Goal: Transaction & Acquisition: Purchase product/service

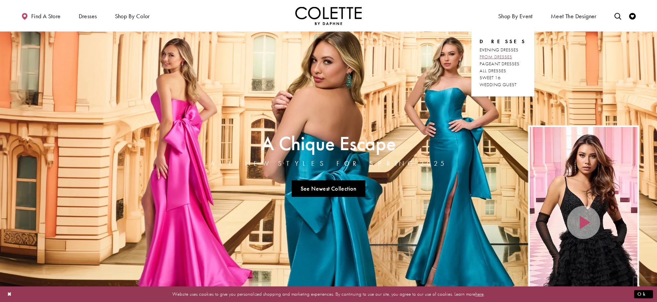
click at [507, 56] on span "PROM DRESSES" at bounding box center [495, 57] width 33 height 6
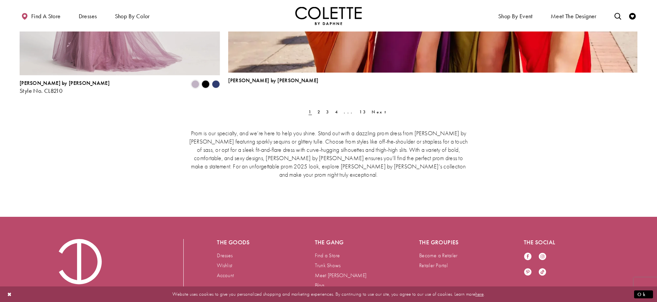
scroll to position [2130, 0]
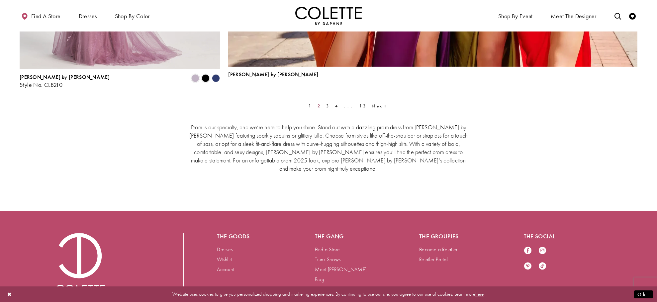
click at [317, 106] on span "2" at bounding box center [318, 106] width 3 height 6
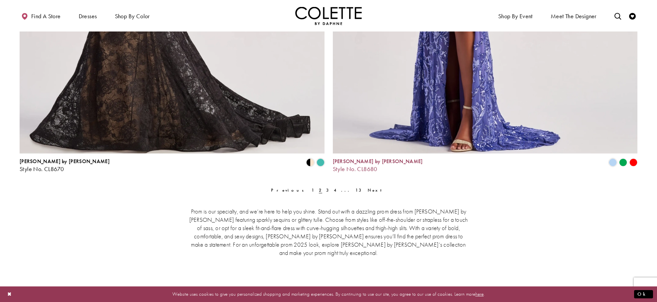
scroll to position [1869, 0]
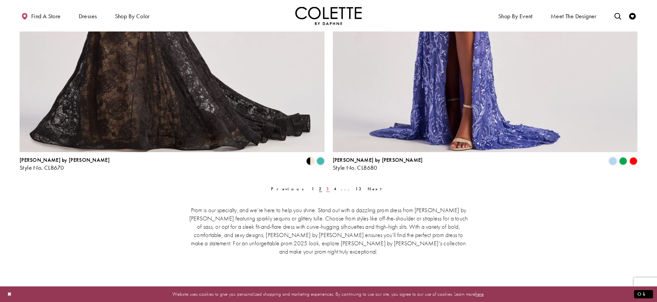
click at [326, 190] on span "3" at bounding box center [327, 189] width 3 height 6
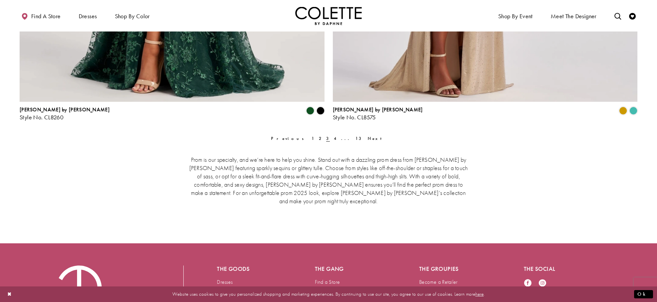
scroll to position [1930, 0]
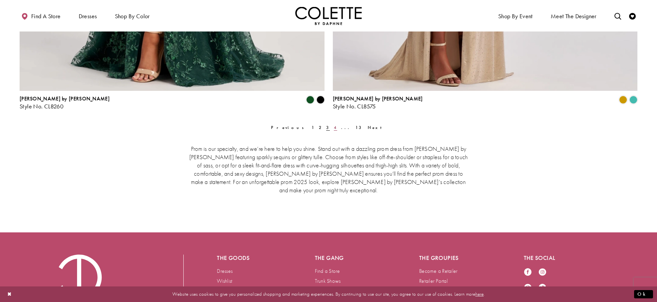
click at [334, 128] on span "4" at bounding box center [335, 128] width 3 height 6
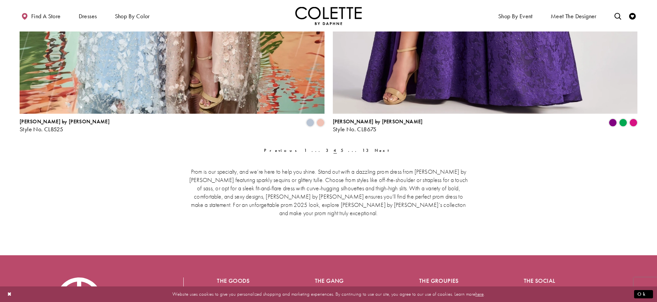
scroll to position [1911, 0]
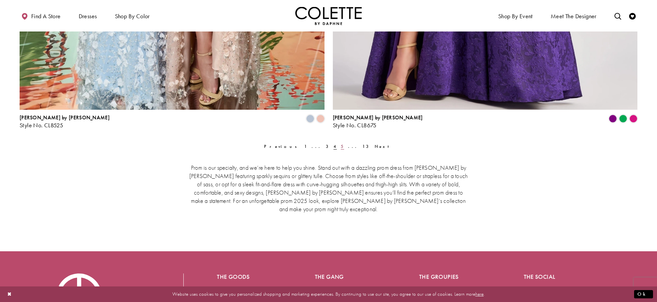
click at [341, 146] on span "5" at bounding box center [342, 147] width 3 height 6
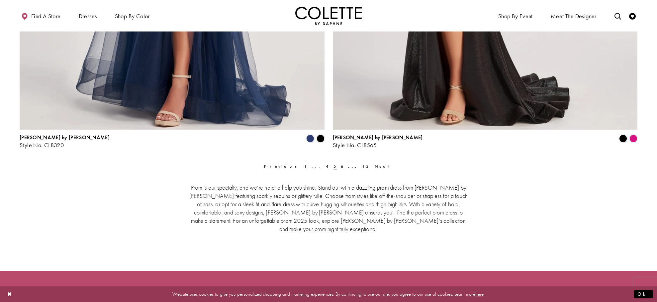
scroll to position [1896, 0]
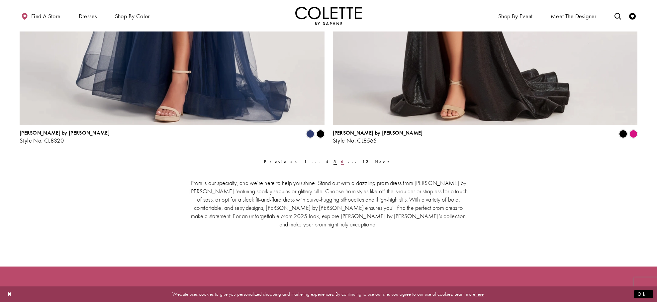
click at [341, 161] on span "6" at bounding box center [342, 162] width 3 height 6
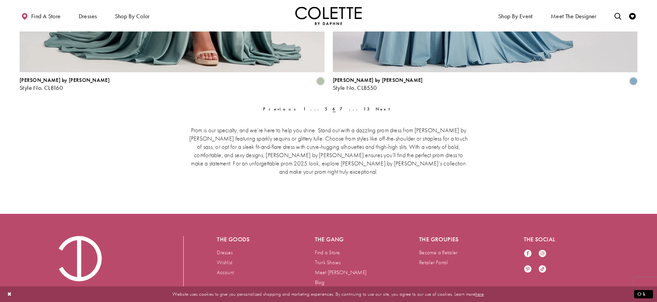
scroll to position [1949, 0]
click at [340, 109] on span "7" at bounding box center [342, 109] width 5 height 6
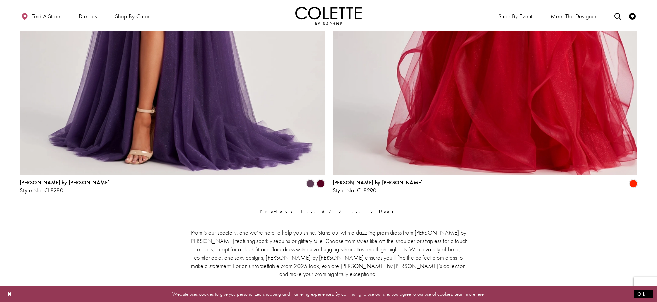
scroll to position [1857, 0]
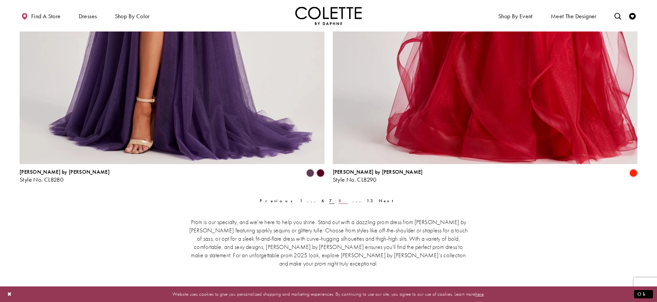
click at [338, 200] on span "8" at bounding box center [343, 201] width 10 height 6
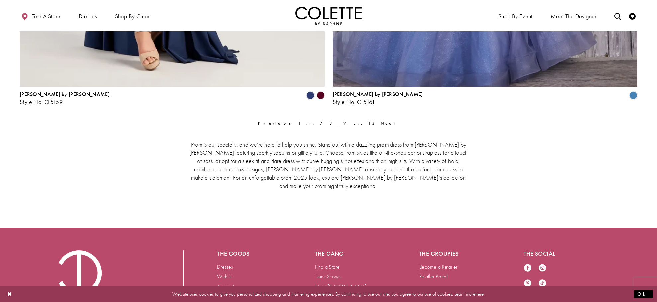
scroll to position [1935, 0]
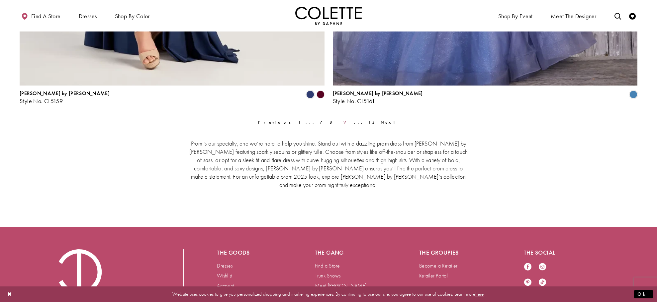
click at [343, 122] on span "9" at bounding box center [346, 123] width 7 height 6
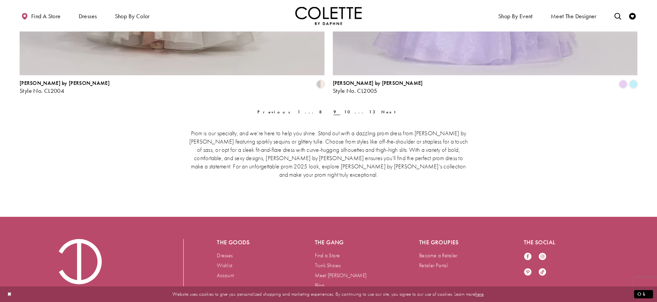
scroll to position [1952, 0]
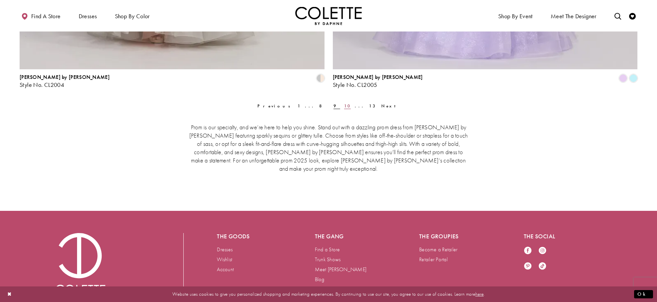
click at [344, 105] on span "10" at bounding box center [347, 106] width 7 height 6
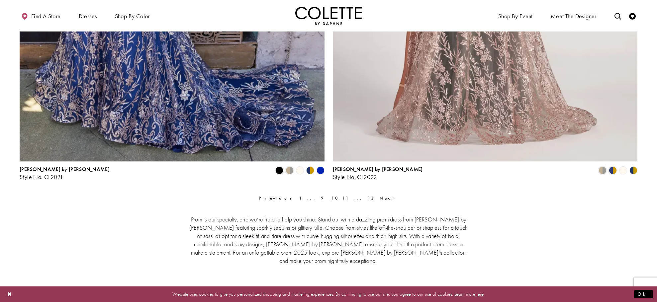
scroll to position [1860, 0]
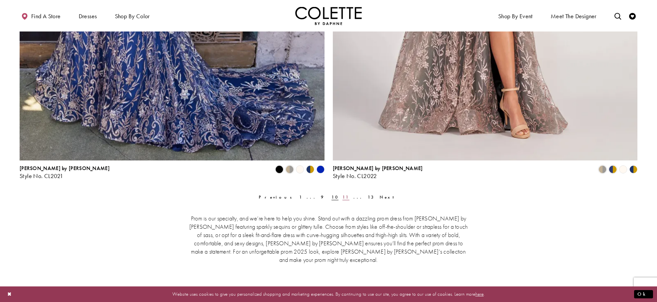
click at [342, 196] on span "11" at bounding box center [345, 198] width 7 height 6
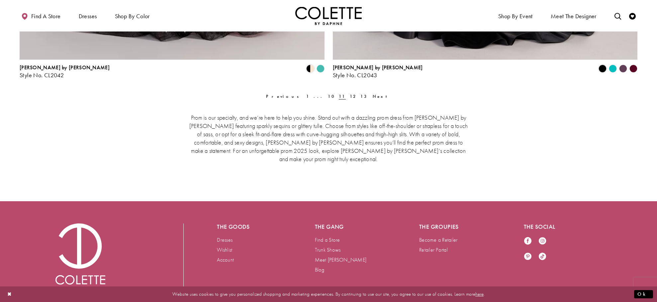
scroll to position [1962, 0]
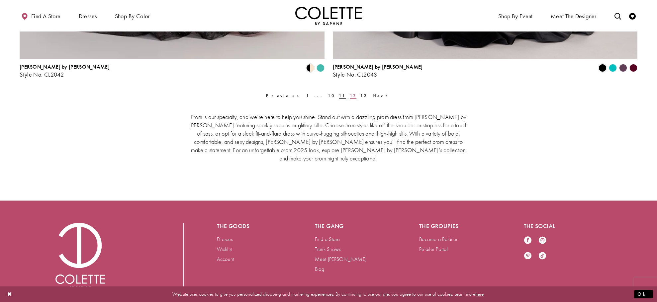
click at [350, 95] on span "12" at bounding box center [353, 96] width 7 height 6
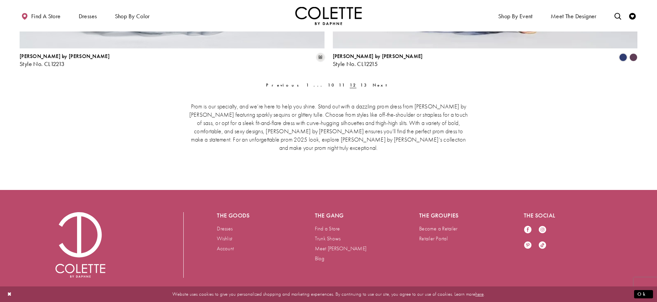
scroll to position [1974, 0]
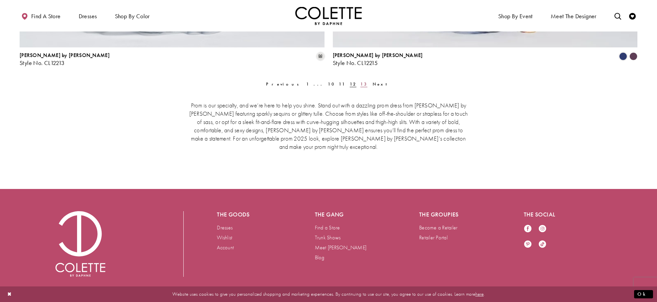
click at [360, 83] on span "13" at bounding box center [363, 84] width 7 height 6
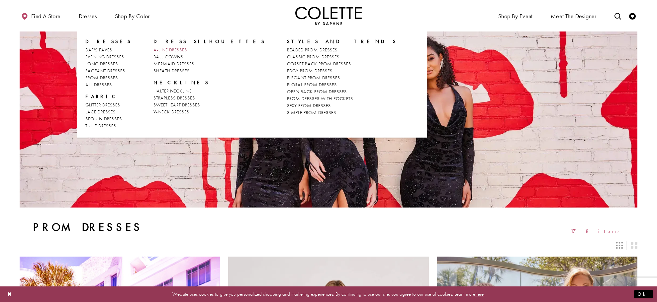
click at [162, 50] on span "A-LINE DRESSES" at bounding box center [170, 50] width 34 height 6
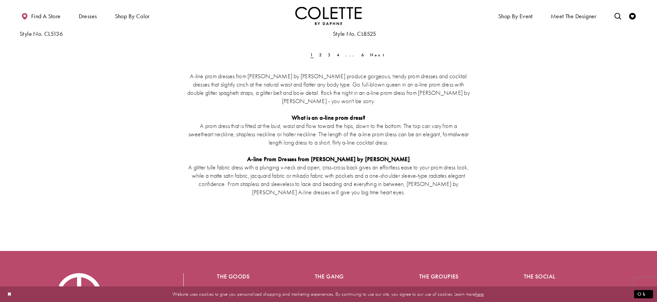
scroll to position [1823, 0]
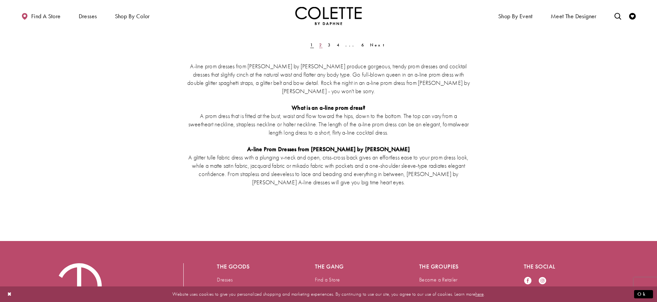
click at [319, 44] on span "2" at bounding box center [320, 45] width 3 height 6
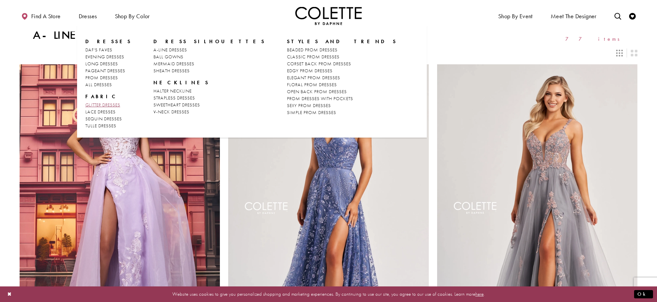
scroll to position [4, 0]
click at [104, 105] on span "GLITTER DRESSES" at bounding box center [102, 105] width 35 height 6
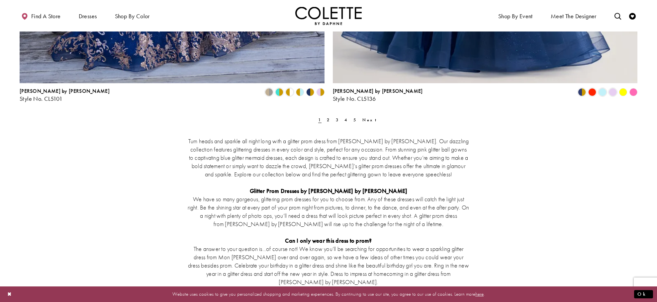
scroll to position [1764, 0]
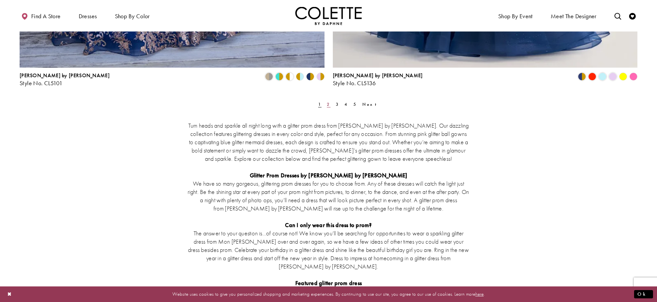
click at [327, 106] on span "2" at bounding box center [328, 105] width 3 height 6
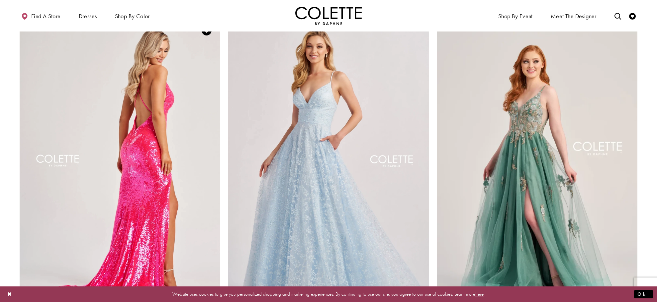
scroll to position [1041, 0]
click at [146, 139] on img "Visit Colette by Daphne Style No. CL8070 Page" at bounding box center [120, 164] width 200 height 292
